Goal: Task Accomplishment & Management: Use online tool/utility

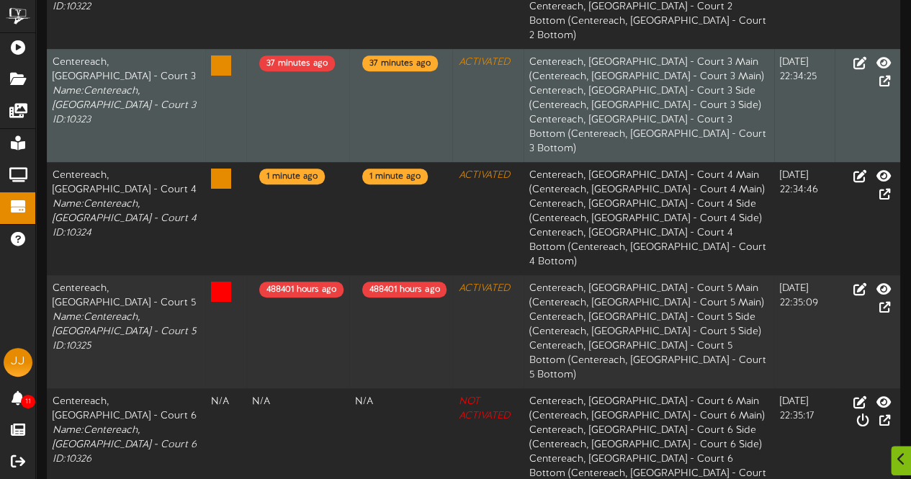
scroll to position [398, 0]
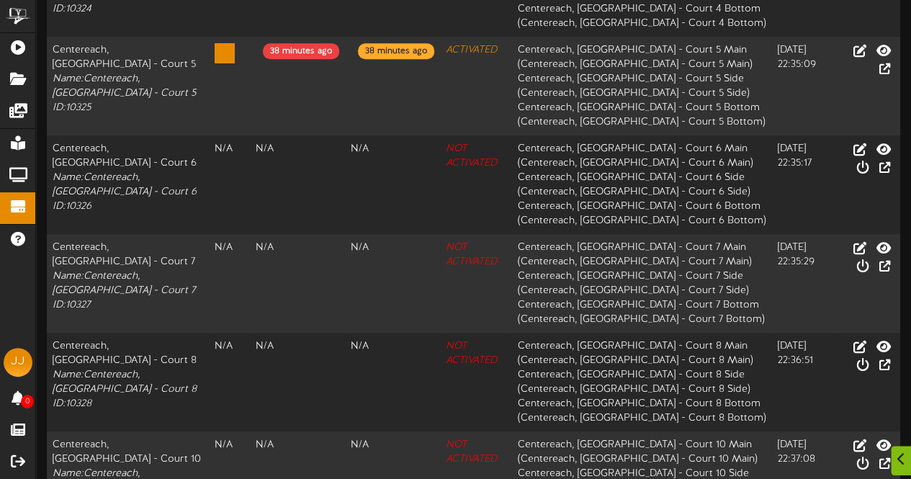
scroll to position [578, 0]
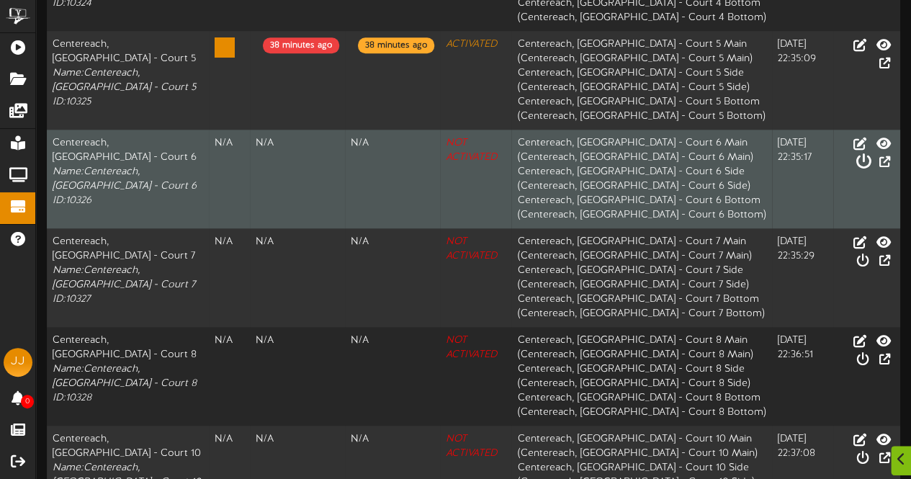
click at [871, 153] on icon at bounding box center [863, 161] width 16 height 16
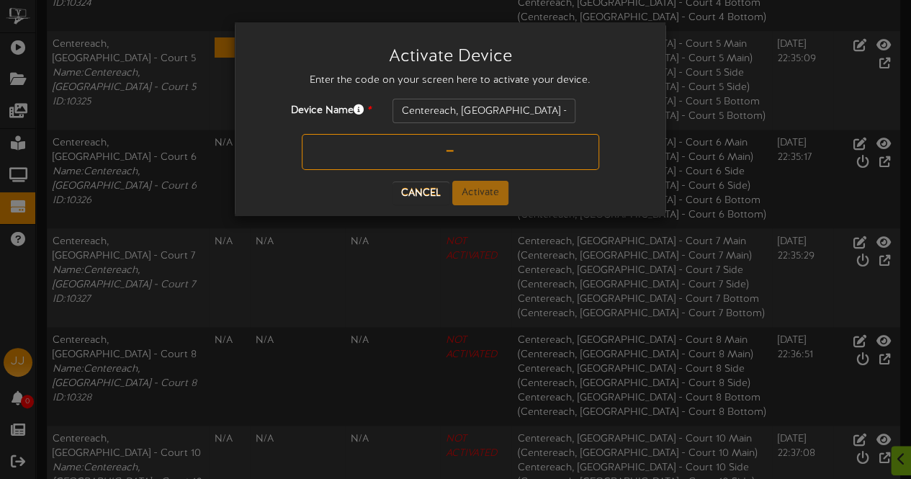
click at [429, 143] on input "text" at bounding box center [450, 152] width 297 height 36
type input "54U307"
click at [477, 187] on button "Activate" at bounding box center [480, 193] width 56 height 24
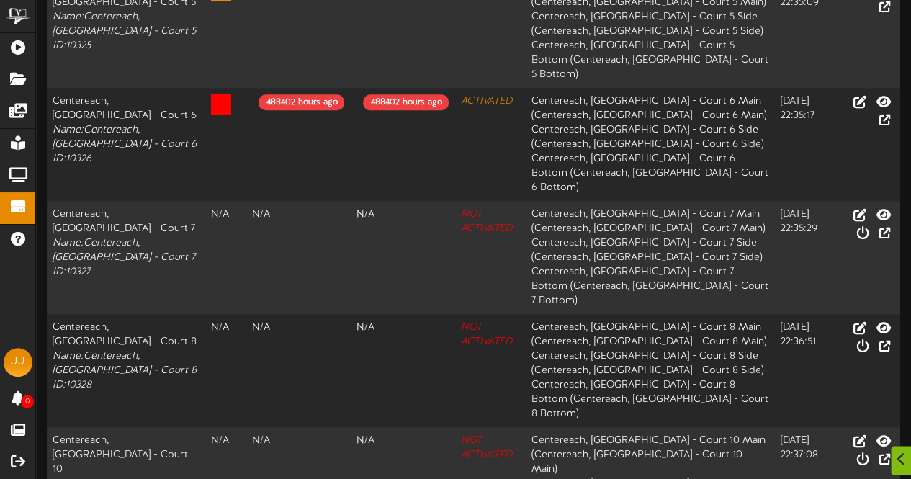
scroll to position [693, 0]
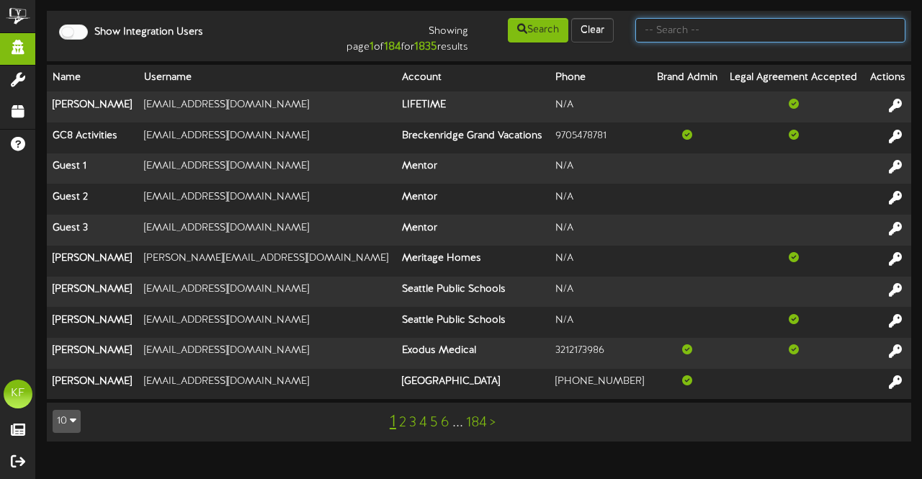
click at [717, 38] on input "text" at bounding box center [770, 30] width 270 height 24
type input "jena"
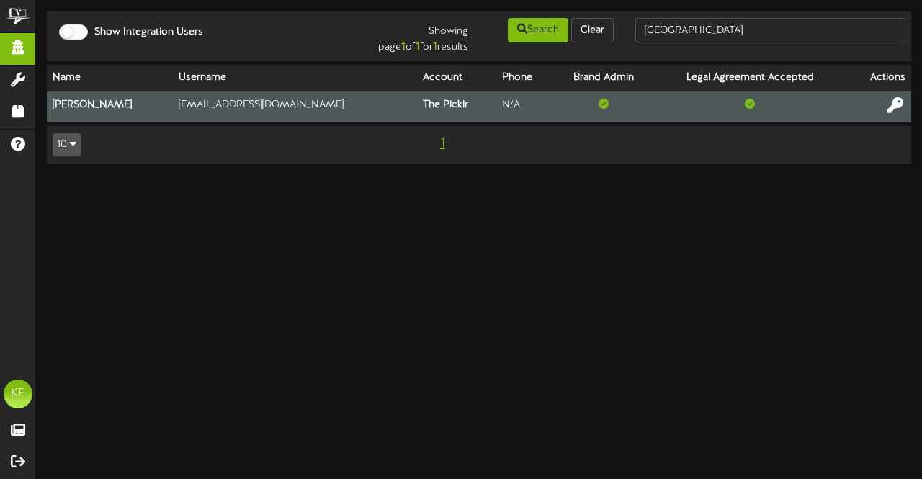
click at [891, 102] on icon at bounding box center [895, 105] width 16 height 16
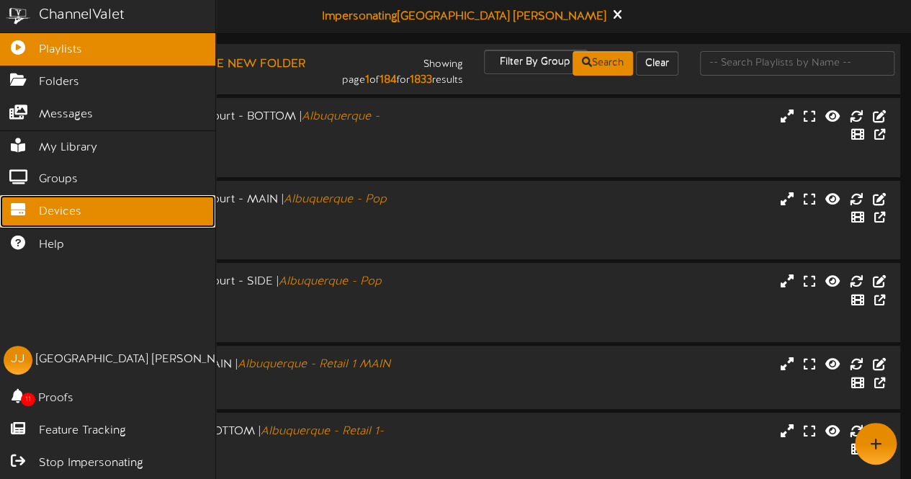
click at [32, 214] on link "Devices" at bounding box center [107, 211] width 215 height 32
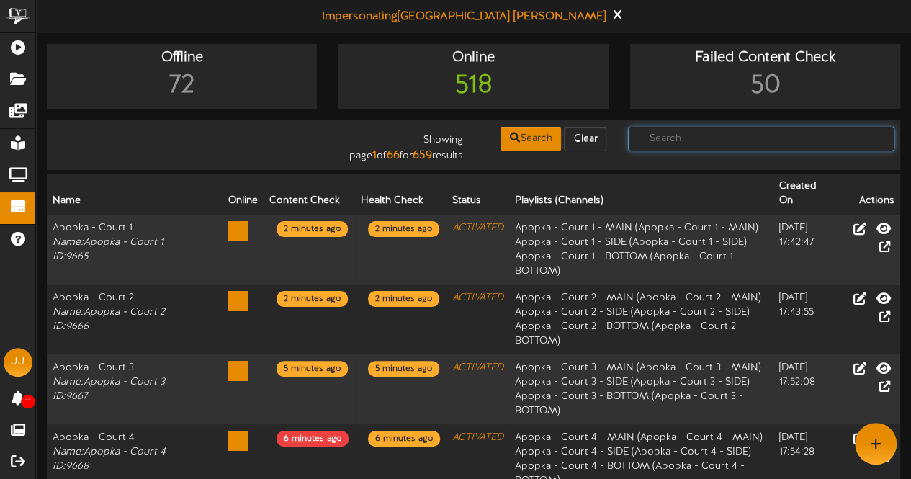
click at [658, 146] on input "text" at bounding box center [761, 139] width 266 height 24
type input "centereach"
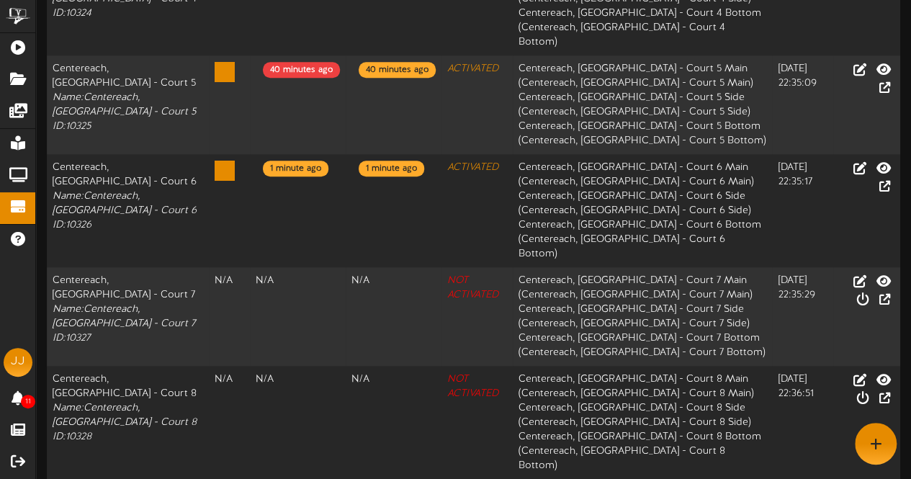
scroll to position [567, 0]
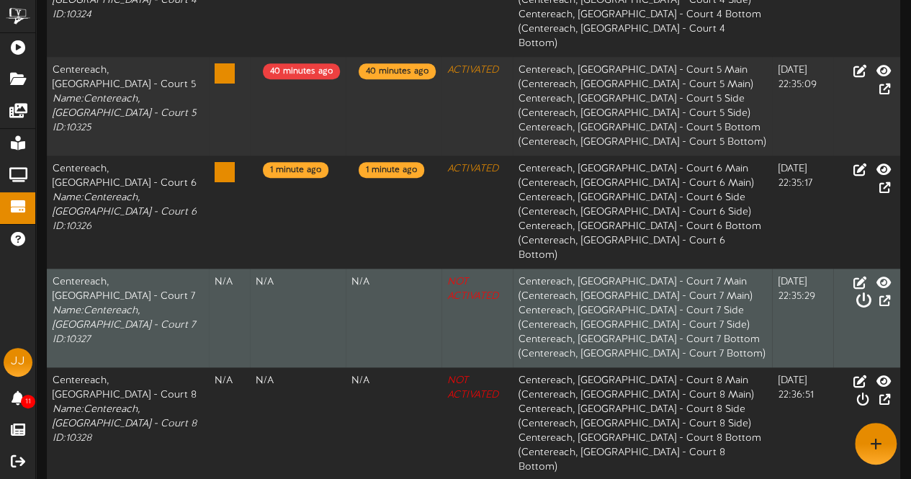
click at [871, 292] on icon at bounding box center [863, 300] width 16 height 16
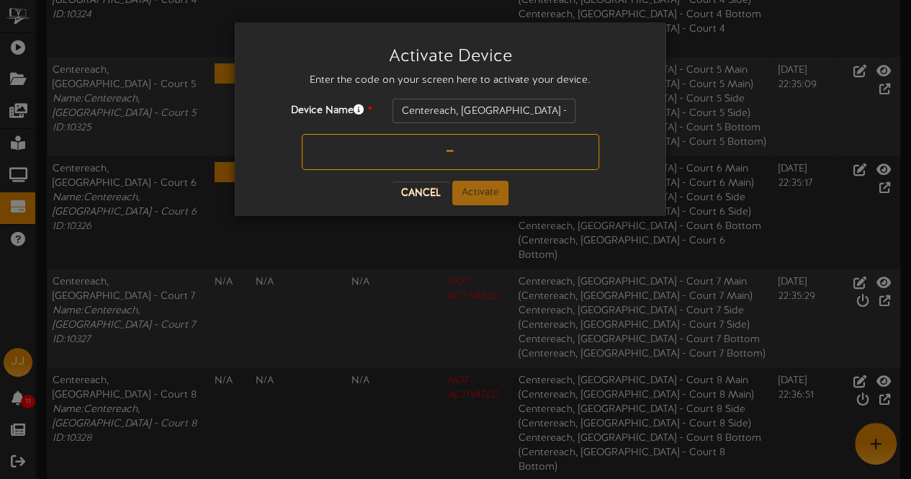
click at [537, 170] on div "Device Name * Centereach, NY - Court 7" at bounding box center [450, 140] width 409 height 82
click at [487, 144] on input "text" at bounding box center [450, 152] width 297 height 36
type input "8HHWJ3"
click at [488, 193] on button "Activate" at bounding box center [480, 193] width 56 height 24
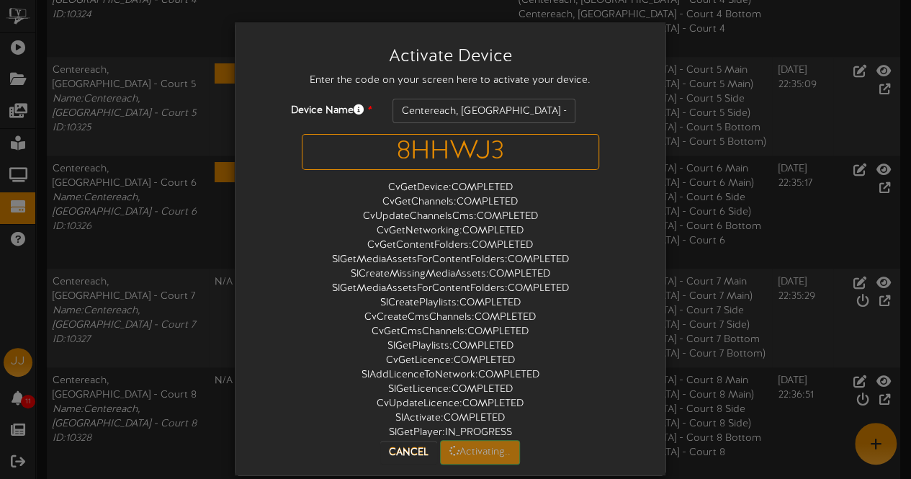
scroll to position [0, 0]
